Goal: Task Accomplishment & Management: Manage account settings

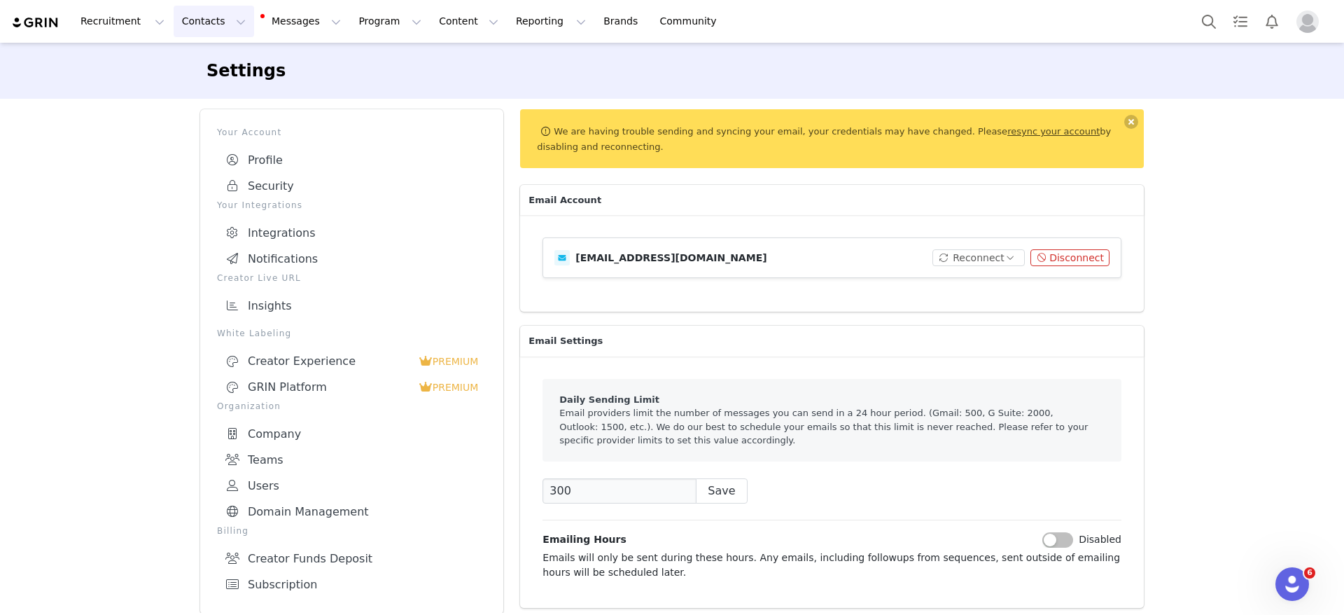
click at [213, 13] on button "Contacts Contacts" at bounding box center [214, 21] width 80 height 31
click at [243, 56] on div "Creators" at bounding box center [216, 62] width 94 height 15
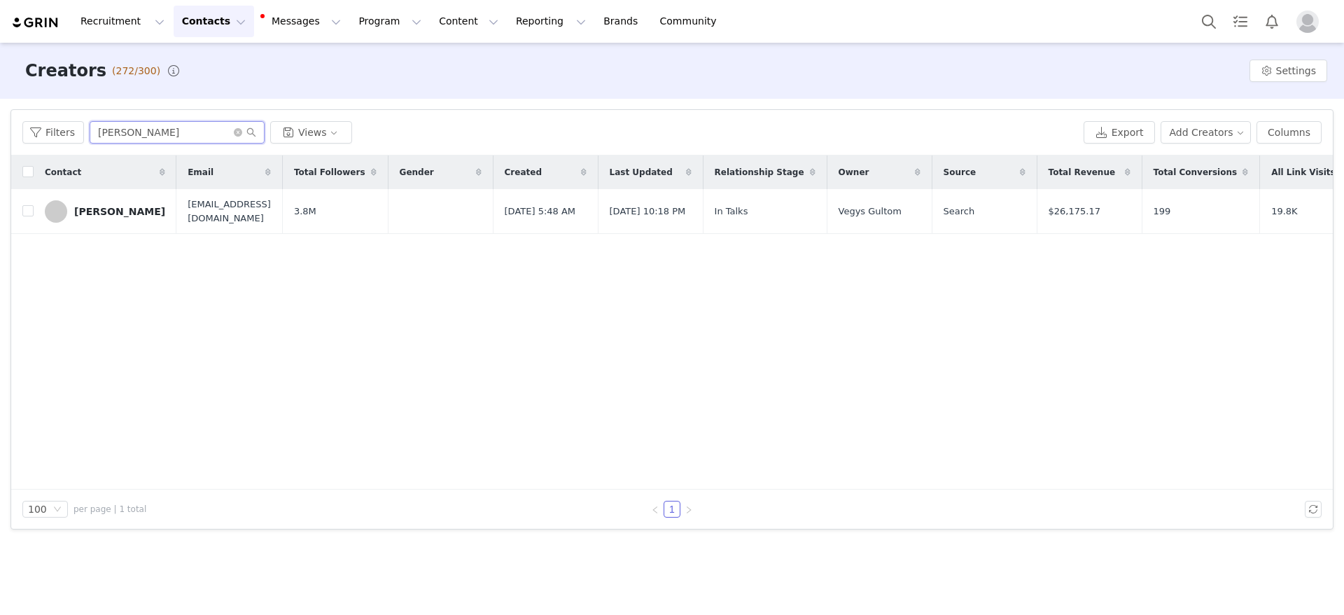
drag, startPoint x: 139, startPoint y: 127, endPoint x: 94, endPoint y: 127, distance: 44.8
click at [94, 127] on input "[PERSON_NAME]" at bounding box center [177, 132] width 175 height 22
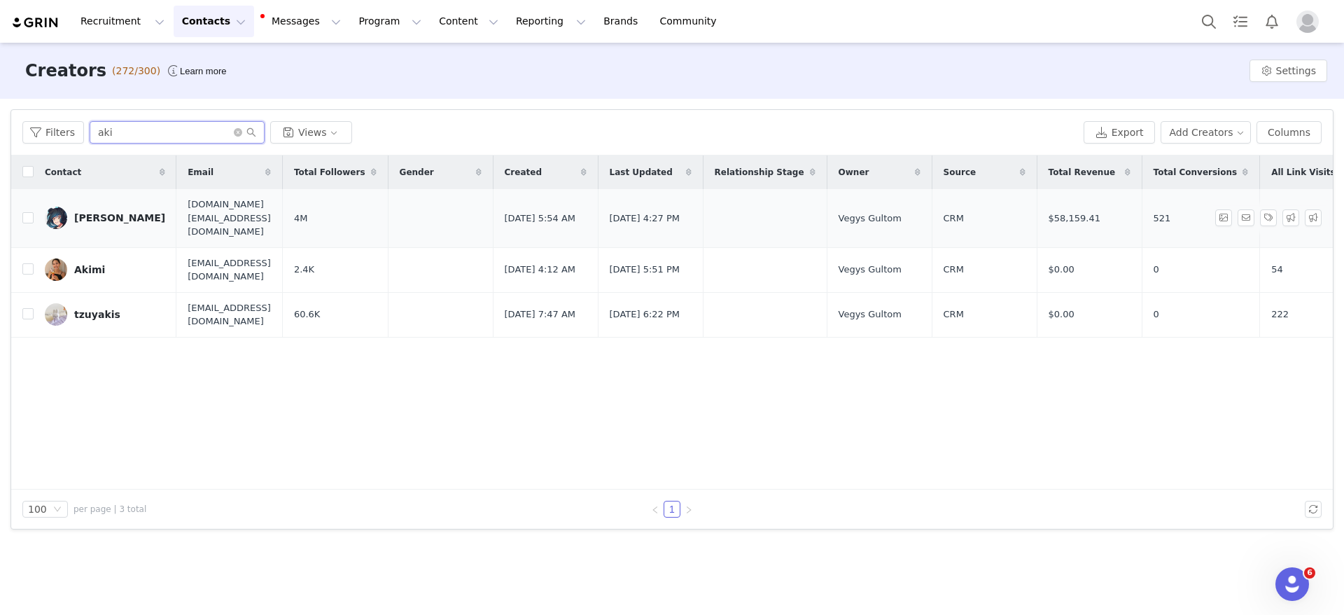
type input "aki"
click at [105, 212] on div "[PERSON_NAME]" at bounding box center [119, 217] width 91 height 11
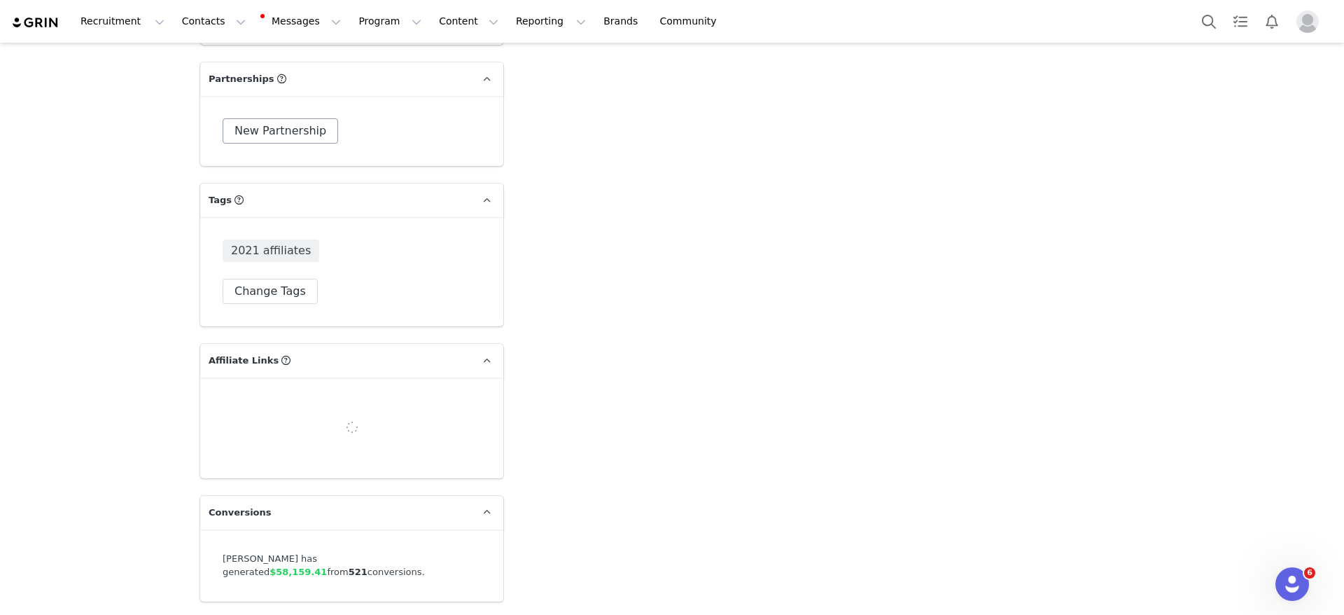
scroll to position [4829, 0]
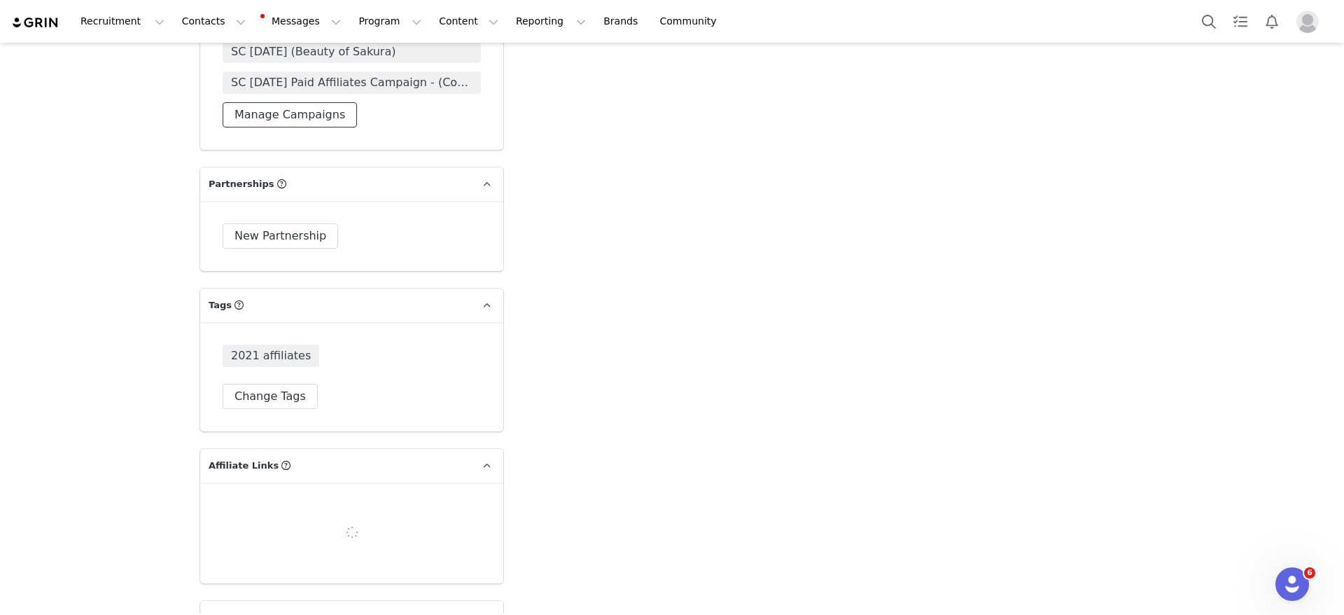
click at [297, 102] on button "Manage Campaigns" at bounding box center [290, 114] width 134 height 25
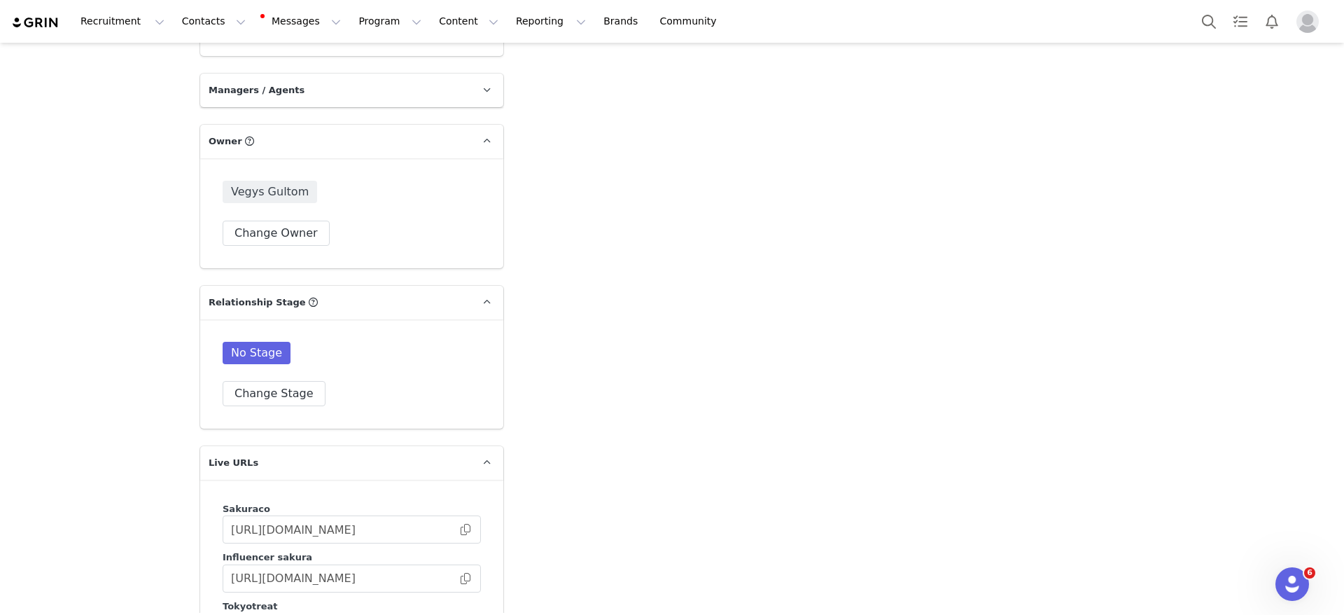
scroll to position [3360, 0]
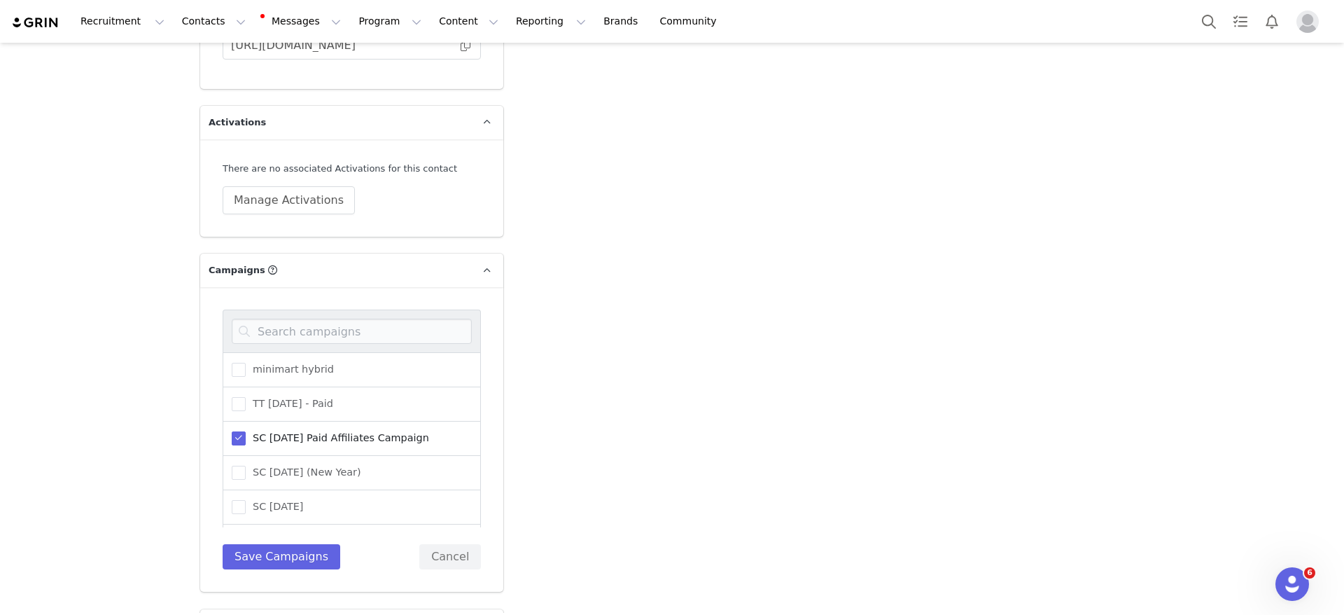
click at [327, 321] on div at bounding box center [352, 330] width 258 height 43
click at [311, 318] on input at bounding box center [352, 330] width 240 height 25
type input "o"
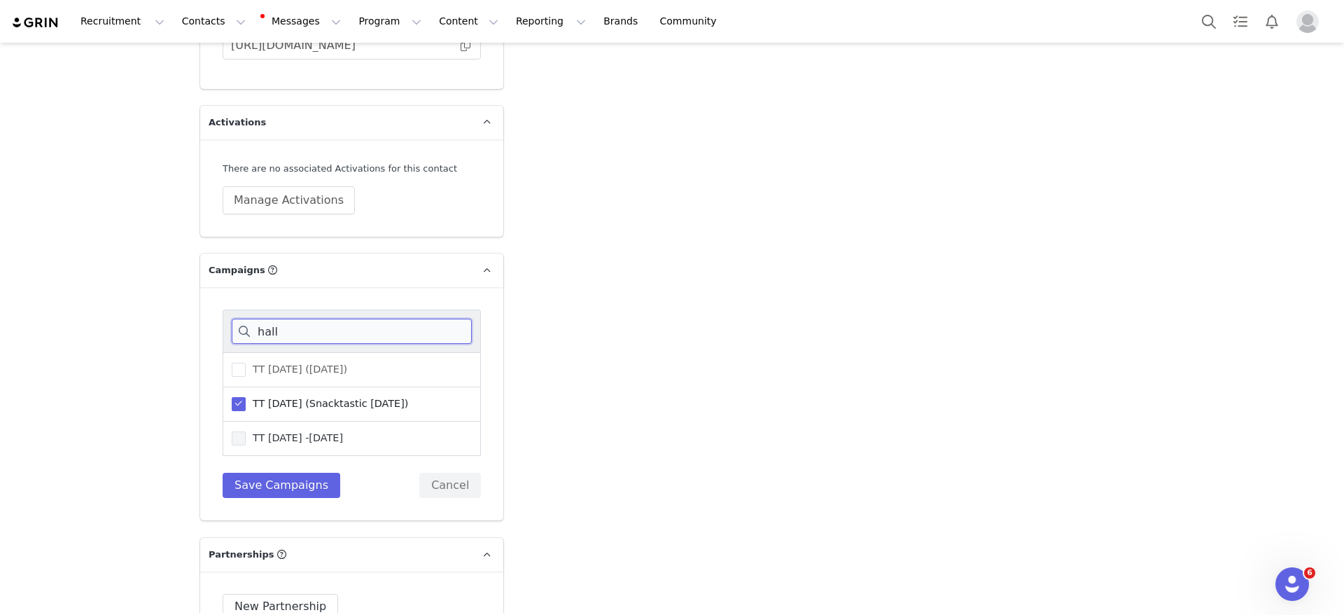
type input "hall"
click at [343, 431] on span "TT [DATE] -[DATE]" at bounding box center [294, 437] width 97 height 13
click at [246, 431] on input "TT [DATE] -[DATE]" at bounding box center [246, 431] width 0 height 0
click at [236, 472] on button "Save Campaigns" at bounding box center [282, 484] width 118 height 25
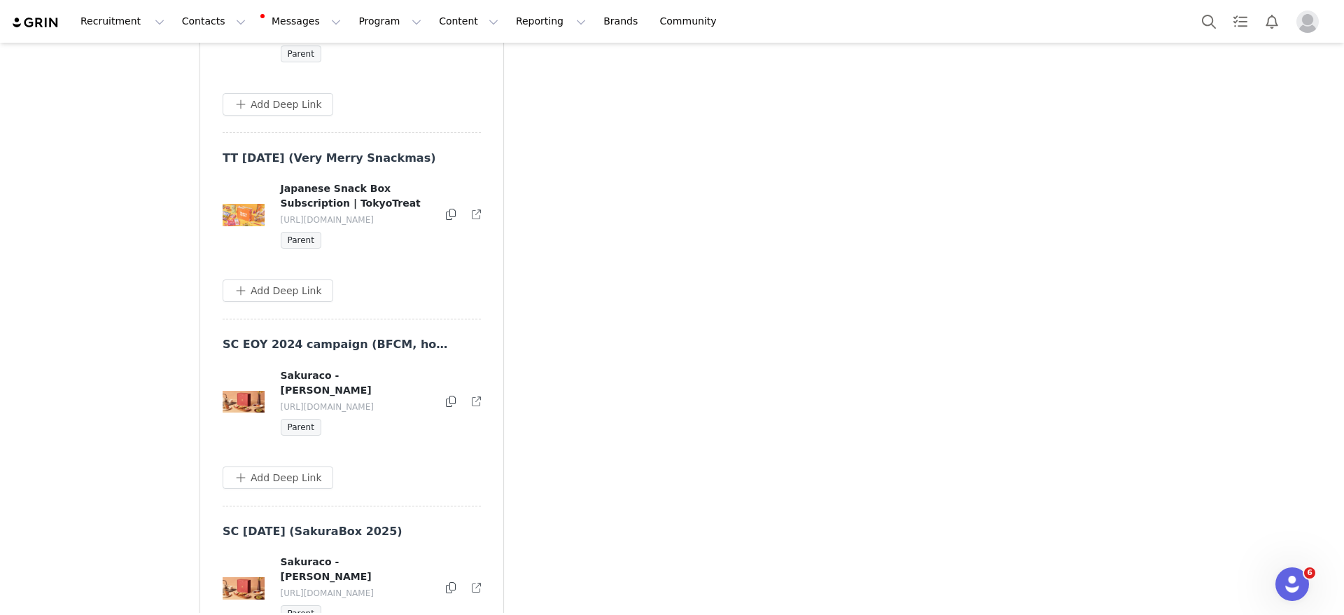
scroll to position [11524, 0]
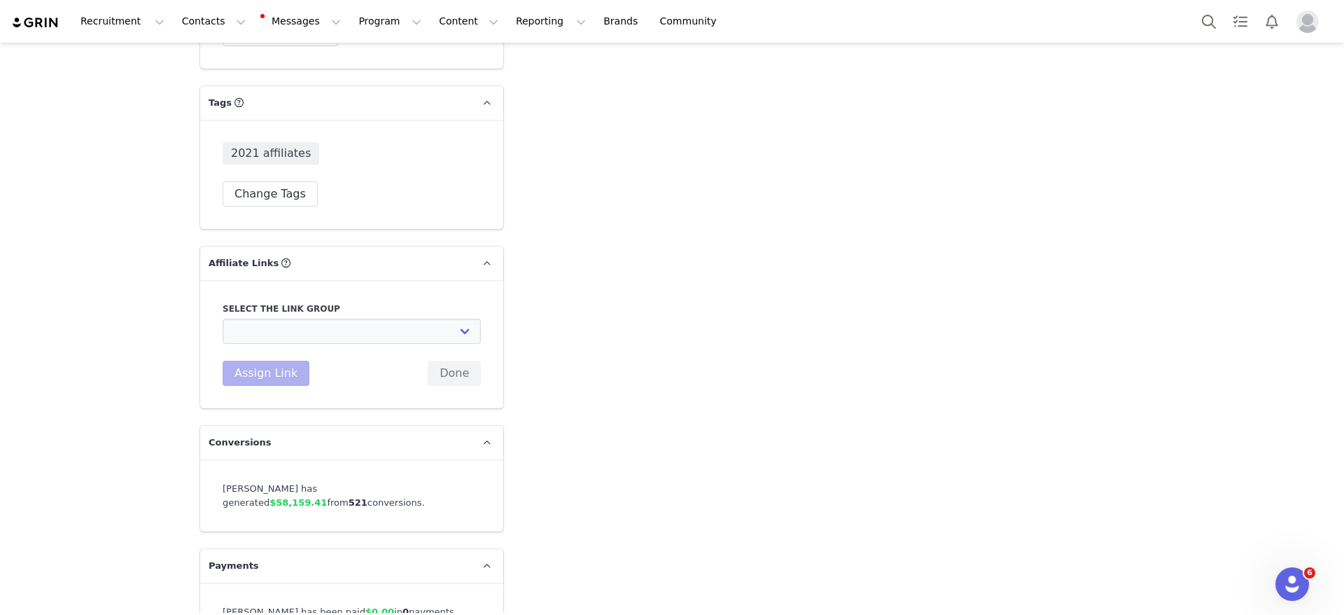
scroll to position [5090, 0]
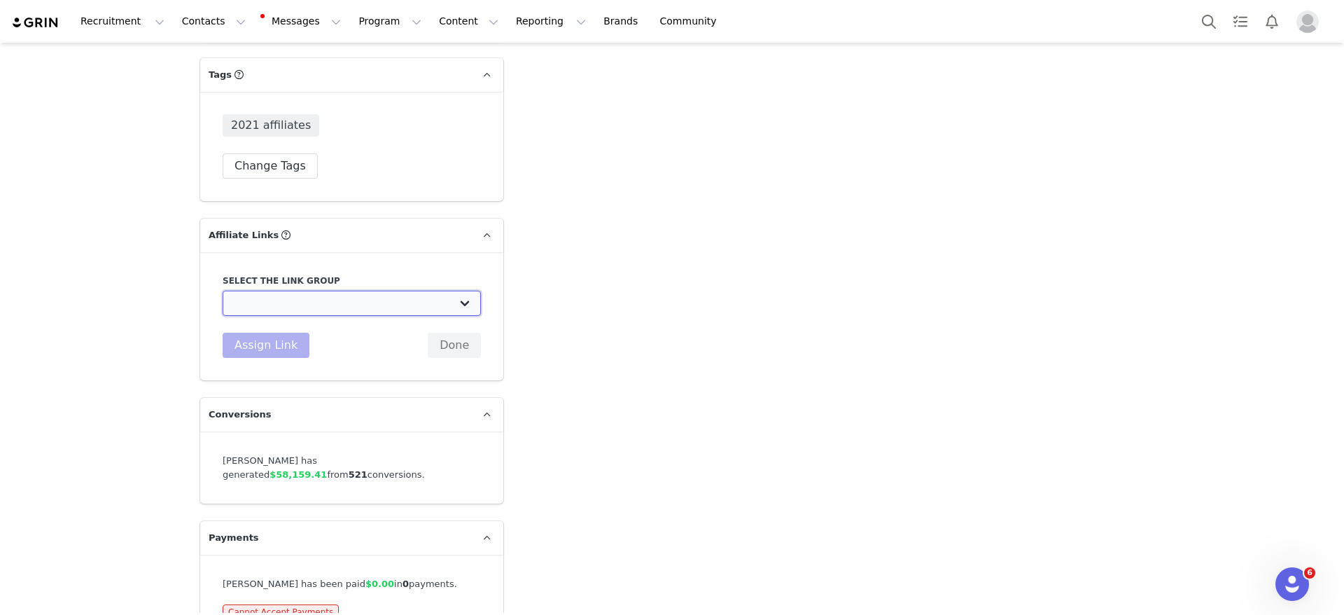
click at [329, 290] on select "Paid Affiliate - YouTube (Dedicated Video): [URL][DOMAIN_NAME] Commission Based…" at bounding box center [352, 302] width 258 height 25
select select "32980"
click at [223, 290] on select "Paid Affiliate - YouTube (Dedicated Video): [URL][DOMAIN_NAME] Commission Based…" at bounding box center [352, 302] width 258 height 25
click at [280, 332] on button "Assign Link" at bounding box center [266, 344] width 87 height 25
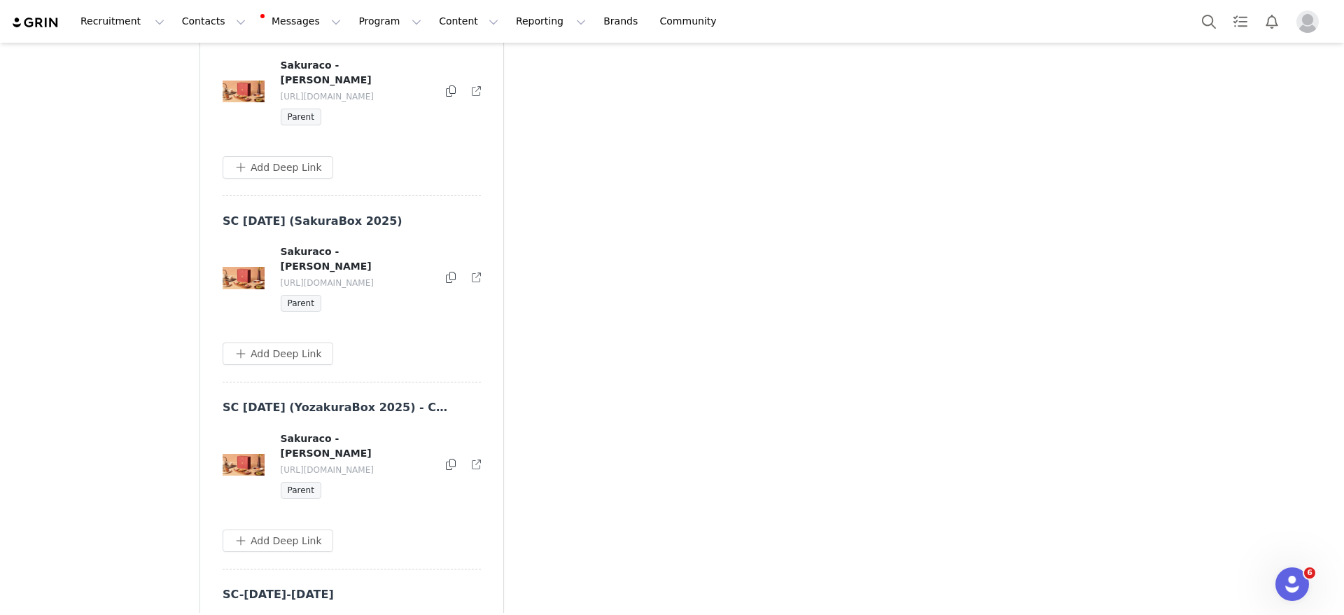
scroll to position [11600, 0]
